Goal: Transaction & Acquisition: Purchase product/service

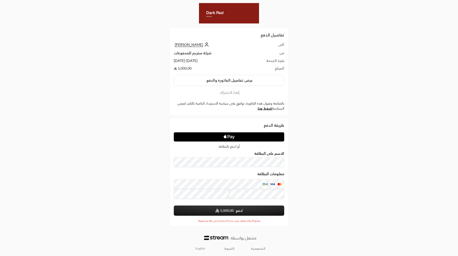
click at [203, 250] on link "English" at bounding box center [200, 248] width 15 height 8
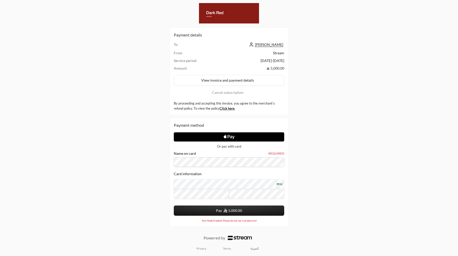
click at [174, 205] on button "Pay 5,000.00" at bounding box center [229, 210] width 111 height 10
